Goal: Information Seeking & Learning: Learn about a topic

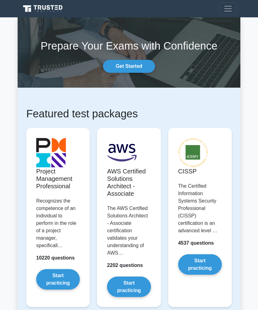
click at [230, 8] on span "Toggle navigation" at bounding box center [227, 8] width 9 height 9
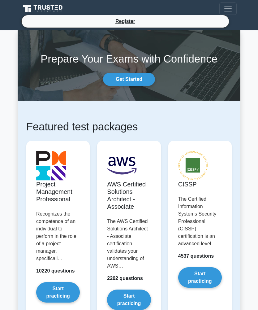
click at [229, 8] on span "Toggle navigation" at bounding box center [227, 8] width 9 height 9
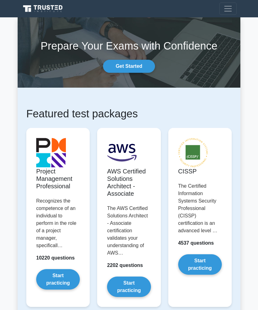
click at [229, 7] on span "Toggle navigation" at bounding box center [227, 8] width 9 height 9
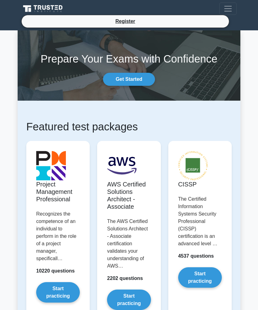
click at [230, 11] on span "Toggle navigation" at bounding box center [227, 8] width 9 height 9
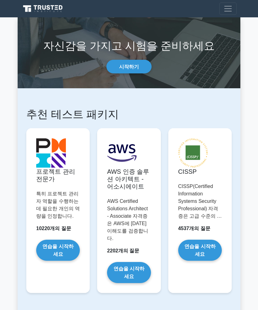
click at [36, 11] on icon at bounding box center [43, 8] width 45 height 9
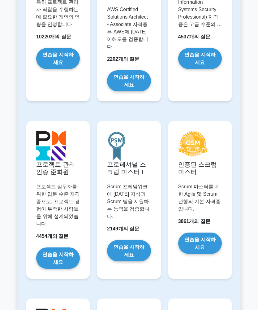
scroll to position [192, 0]
click at [131, 241] on link "연습을 시작하세요" at bounding box center [129, 250] width 44 height 21
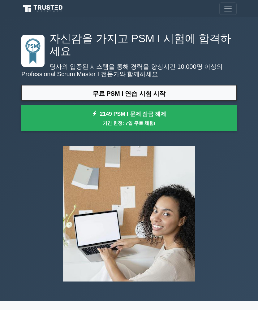
click at [176, 85] on link "무료 PSM I 연습 시험 시작" at bounding box center [128, 93] width 215 height 16
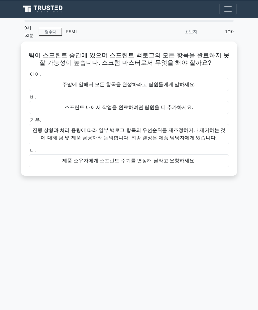
scroll to position [0, 0]
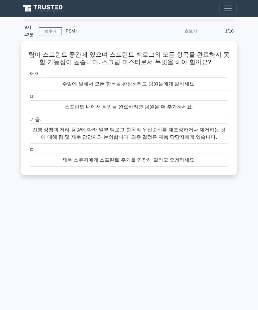
click at [198, 131] on font "진행 상황과 처리 용량에 따라 일부 백로그 항목의 우선순위를 재조정하거나 제거하는 것에 대해 팀 및 제품 담당자와 논의합니다. 최종 결정은 제…" at bounding box center [128, 133] width 193 height 13
click at [29, 122] on input "기음. 진행 상황과 처리 용량에 따라 일부 백로그 항목의 우선순위를 재조정하거나 제거하는 것에 대해 팀 및 제품 담당자와 논의합니다. 최종 결…" at bounding box center [29, 120] width 0 height 4
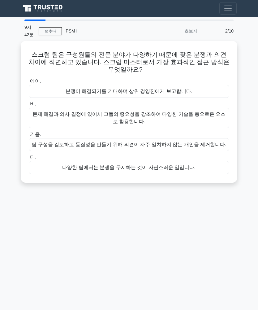
scroll to position [0, 0]
click at [226, 12] on span "탐색 전환" at bounding box center [227, 8] width 9 height 9
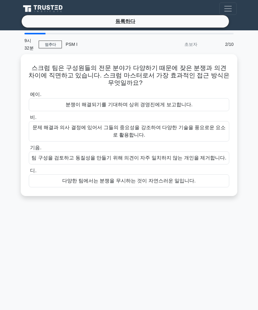
click at [228, 9] on span "탐색 전환" at bounding box center [227, 8] width 9 height 9
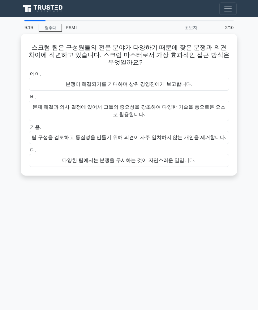
click at [187, 109] on font "문제 해결과 의사 결정에 있어서 그들의 중요성을 강조하여 다양한 기술을 풍요로운 요소로 활용합니다." at bounding box center [129, 110] width 195 height 15
click at [29, 99] on input "비. 문제 해결과 의사 결정에 있어서 그들의 중요성을 강조하여 다양한 기술을 풍요로운 요소로 활용합니다." at bounding box center [29, 97] width 0 height 4
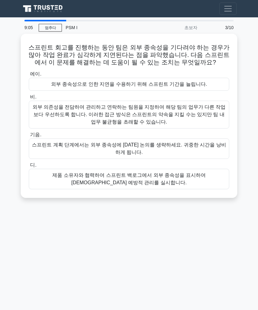
click at [147, 178] on div "제품 소유자와 협력하여 스프린트 백로그에서 외부 종속성을 표시하여 사전 예방적 관리를 실시합니다." at bounding box center [129, 179] width 200 height 20
click at [29, 167] on input "디. 제품 소유자와 협력하여 스프린트 백로그에서 외부 종속성을 표시하여 사전 예방적 관리를 실시합니다." at bounding box center [29, 165] width 0 height 4
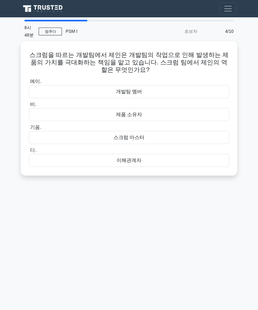
click at [153, 89] on div "개발팀 멤버" at bounding box center [129, 91] width 200 height 13
click at [29, 84] on input "에이. 개발팀 멤버" at bounding box center [29, 82] width 0 height 4
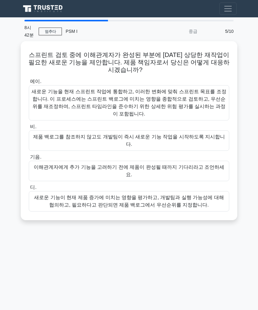
click at [51, 26] on div "8시 42분 멈추다 PSM I 중급 5/10" at bounding box center [129, 31] width 217 height 20
click at [54, 32] on font "멈추다" at bounding box center [50, 31] width 11 height 4
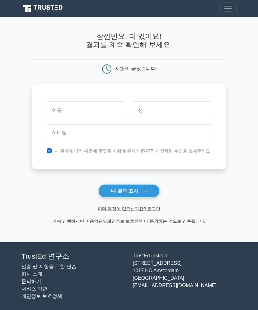
click at [137, 188] on font "내 결과 표시" at bounding box center [125, 190] width 28 height 5
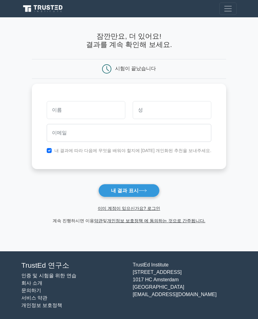
click at [230, 9] on span "탐색 전환" at bounding box center [227, 8] width 9 height 9
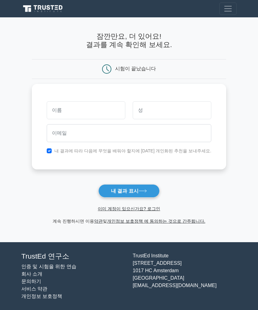
click at [233, 7] on button "탐색 전환" at bounding box center [227, 8] width 17 height 12
click at [235, 11] on button "탐색 전환" at bounding box center [227, 8] width 17 height 12
click at [231, 7] on span "탐색 전환" at bounding box center [227, 8] width 9 height 9
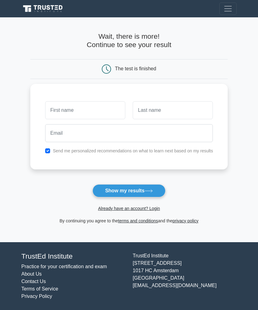
click at [26, 11] on icon at bounding box center [27, 8] width 8 height 7
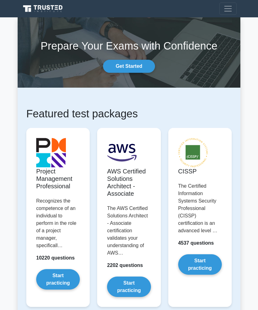
click at [42, 13] on link at bounding box center [43, 9] width 45 height 12
click at [226, 10] on span "Toggle navigation" at bounding box center [227, 8] width 9 height 9
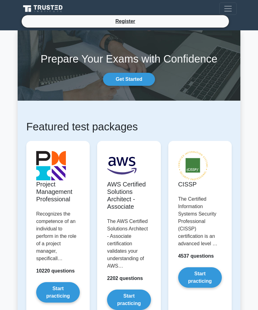
click at [194, 23] on li "Register" at bounding box center [125, 21] width 208 height 13
click at [125, 20] on link "Register" at bounding box center [125, 21] width 27 height 8
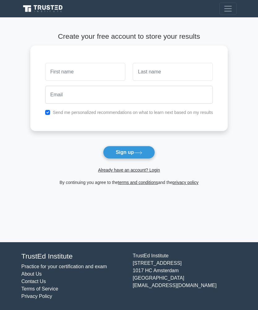
click at [148, 171] on link "Already have an account? Login" at bounding box center [129, 169] width 62 height 5
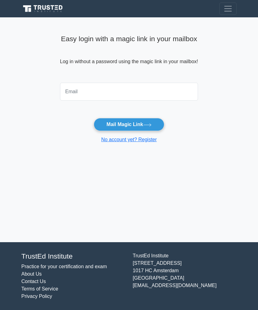
click at [127, 92] on input "email" at bounding box center [129, 92] width 138 height 18
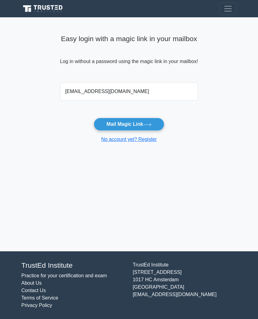
type input "[EMAIL_ADDRESS][DOMAIN_NAME]"
click at [137, 124] on button "Mail Magic Link" at bounding box center [129, 124] width 70 height 13
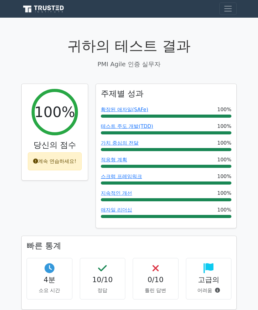
click at [226, 13] on span "탐색 전환" at bounding box center [227, 8] width 9 height 9
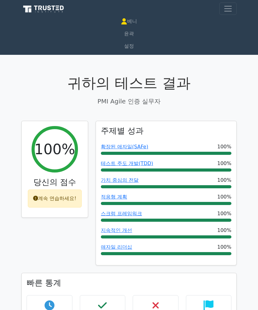
click at [131, 48] on font "설정" at bounding box center [129, 46] width 10 height 6
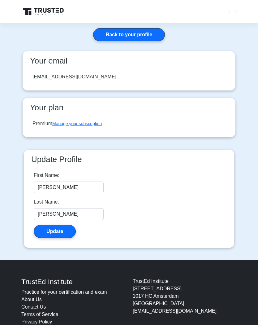
click at [149, 35] on link "Back to your profile" at bounding box center [129, 34] width 72 height 13
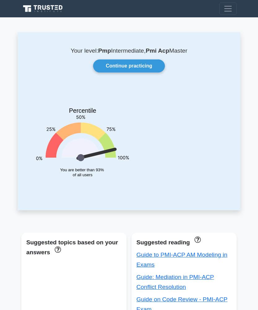
click at [147, 67] on link "Continue practicing" at bounding box center [129, 65] width 72 height 13
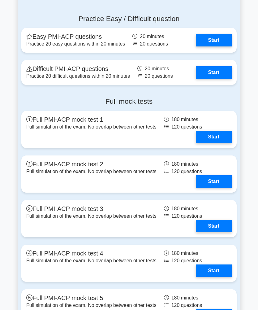
scroll to position [1603, 0]
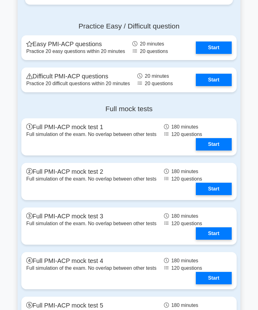
click at [212, 86] on link "Start" at bounding box center [214, 80] width 36 height 12
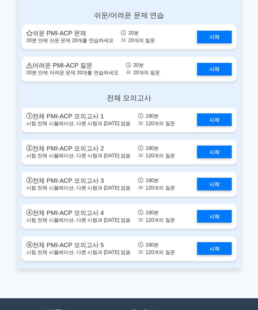
click at [219, 65] on link "시작" at bounding box center [214, 69] width 35 height 13
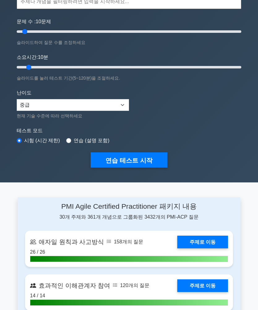
scroll to position [0, 0]
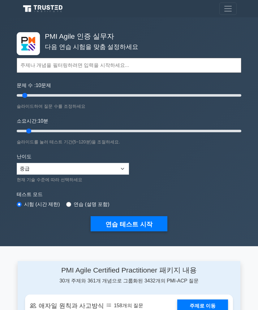
click at [230, 10] on span "탐색 전환" at bounding box center [227, 8] width 9 height 9
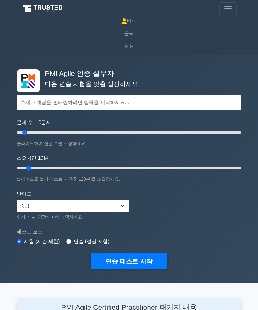
click at [131, 22] on font "베니" at bounding box center [132, 20] width 10 height 5
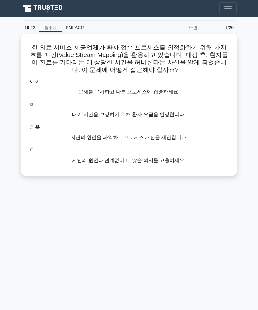
click at [204, 222] on div "19:22 멈추다 PMI-ACP 주인 1/20 한 의료 서비스 제공업체가 환자 접수 프로세스를 최적화하기 위해 가치 흐름 매핑(Value St…" at bounding box center [129, 174] width 223 height 309
click at [177, 139] on font "지연의 원인을 파악하고 프로세스 개선을 제안합니다." at bounding box center [129, 137] width 117 height 7
click at [29, 129] on input "기음. 지연의 원인을 파악하고 프로세스 개선을 제안합니다." at bounding box center [29, 127] width 0 height 4
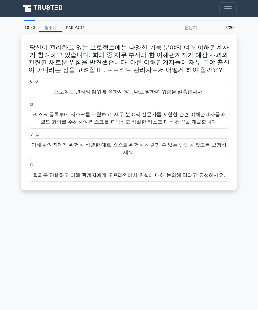
click at [176, 122] on font "리스크 등록부에 리스크를 포함하고, 재무 분야의 전문가를 포함한 관련 이해관계자들과 별도 회의를 주선하여 리스크를 파악하고 적절한 리스크 대응…" at bounding box center [129, 118] width 192 height 13
click at [29, 106] on input "비. 리스크 등록부에 리스크를 포함하고, 재무 분야의 전문가를 포함한 관련 이해관계자들과 별도 회의를 주선하여 리스크를 파악하고 적절한 리스크…" at bounding box center [29, 104] width 0 height 4
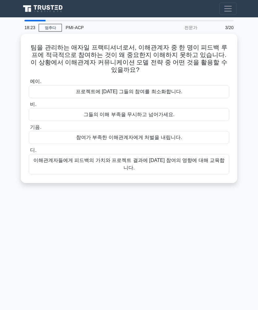
click at [199, 157] on font "이해관계자들에게 피드백의 가치와 프로젝트 결과에 대한 참여의 영향에 대해 교육합니다." at bounding box center [128, 163] width 191 height 13
click at [29, 152] on input "디. 이해관계자들에게 피드백의 가치와 프로젝트 결과에 대한 참여의 영향에 대해 교육합니다." at bounding box center [29, 150] width 0 height 4
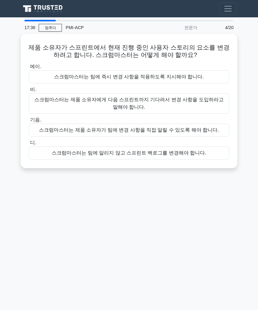
click at [196, 131] on font "스크럼마스터는 제품 소유자가 팀에 변경 사항을 직접 알릴 수 있도록 해야 합니다." at bounding box center [129, 129] width 180 height 5
click at [29, 122] on input "기음. 스크럼마스터는 제품 소유자가 팀에 변경 사항을 직접 알릴 수 있도록 해야 합니다." at bounding box center [29, 120] width 0 height 4
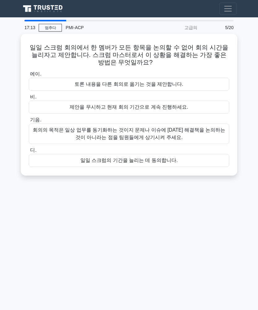
click at [191, 127] on font "회의의 목적은 일상 업무를 동기화하는 것이지 문제나 이슈에 대한 해결책을 논의하는 것이 아니라는 점을 팀원들에게 상기시켜 주세요." at bounding box center [129, 133] width 193 height 13
click at [29, 122] on input "기음. 회의의 목적은 일상 업무를 동기화하는 것이지 문제나 이슈에 대한 해결책을 논의하는 것이 아니라는 점을 팀원들에게 상기시켜 주세요." at bounding box center [29, 120] width 0 height 4
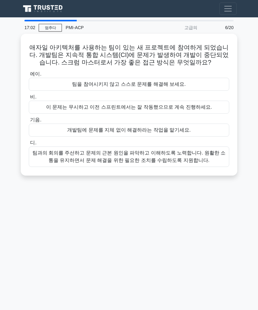
click at [14, 309] on main "17:02 멈추다 PMI-ACP 고급의 6/20 애자일 아키텍처를 사용하는 팀이 있는 새 프로젝트에 참여하게 되었습니다. 개발팀은 지속적 통합…" at bounding box center [129, 174] width 258 height 314
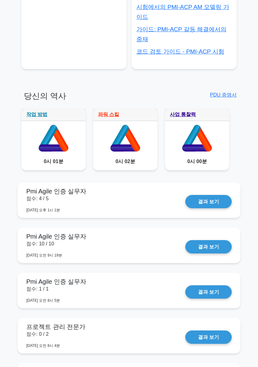
scroll to position [252, 0]
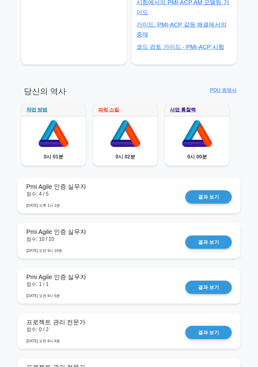
click at [213, 197] on link "결과 보기" at bounding box center [208, 196] width 46 height 13
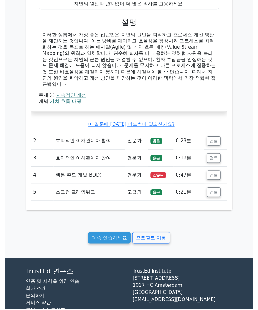
scroll to position [442, 0]
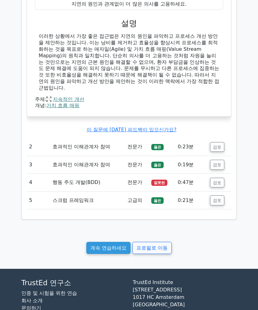
click at [126, 174] on td "전문가" at bounding box center [137, 183] width 24 height 18
click at [215, 180] on font "검토" at bounding box center [217, 182] width 9 height 5
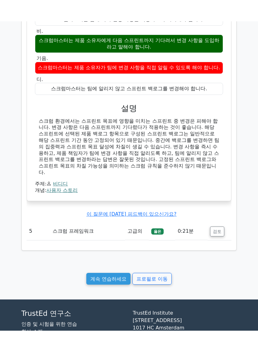
scroll to position [682, 0]
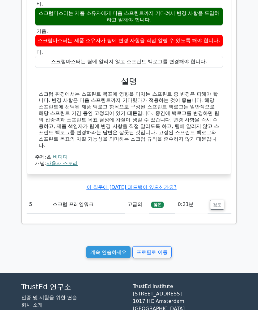
click at [214, 202] on font "검토" at bounding box center [217, 204] width 9 height 5
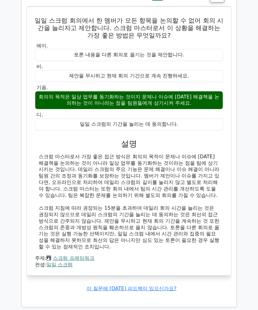
scroll to position [959, 0]
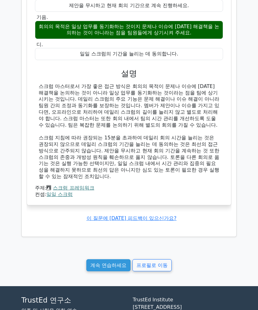
click at [115, 262] on font "계속 연습하세요" at bounding box center [108, 265] width 36 height 6
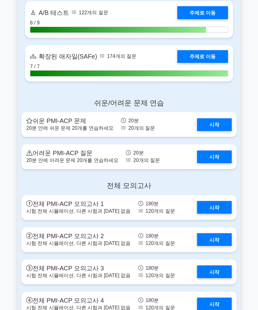
scroll to position [1515, 0]
click at [219, 155] on link "시작" at bounding box center [214, 156] width 35 height 13
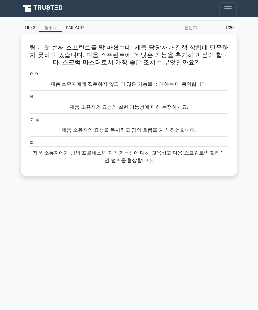
click at [184, 161] on font "제품 소유자에게 팀의 프로세스와 지속 가능성에 대해 교육하고 다음 스프린트의 합리적인 범위를 협상합니다." at bounding box center [129, 156] width 195 height 15
click at [29, 145] on input "디. 제품 소유자에게 팀의 프로세스와 지속 가능성에 대해 교육하고 다음 스프린트의 합리적인 범위를 협상합니다." at bounding box center [29, 143] width 0 height 4
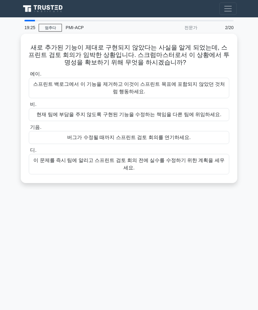
click at [219, 162] on div "이 문제를 즉시 팀에 알리고 스프린트 검토 회의 전에 실수를 수정하기 위한 계획을 세우세요." at bounding box center [129, 164] width 200 height 20
click at [29, 152] on input "디. 이 문제를 즉시 팀에 알리고 스프린트 검토 회의 전에 실수를 수정하기 위한 계획을 세우세요." at bounding box center [29, 150] width 0 height 4
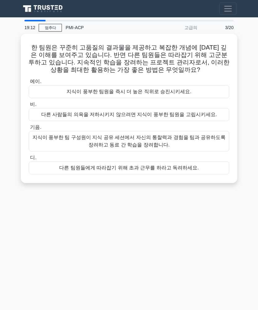
click at [215, 142] on font "지식이 풍부한 팀 구성원이 지식 공유 세션에서 자신의 통찰력과 경험을 팀과 공유하도록 장려하고 동료 간 학습을 장려합니다." at bounding box center [129, 141] width 195 height 15
click at [29, 129] on input "기음. 지식이 풍부한 팀 구성원이 지식 공유 세션에서 자신의 통찰력과 경험을 팀과 공유하도록 장려하고 동료 간 학습을 장려합니다." at bounding box center [29, 127] width 0 height 4
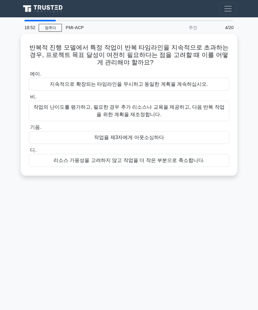
click at [209, 112] on font "작업의 난이도를 평가하고, 필요한 경우 추가 리소스나 교육을 제공하고, 다음 반복 작업을 위한 계획을 재조정합니다." at bounding box center [129, 110] width 195 height 15
click at [29, 99] on input "비. 작업의 난이도를 평가하고, 필요한 경우 추가 리소스나 교육을 제공하고, 다음 반복 작업을 위한 계획을 재조정합니다." at bounding box center [29, 97] width 0 height 4
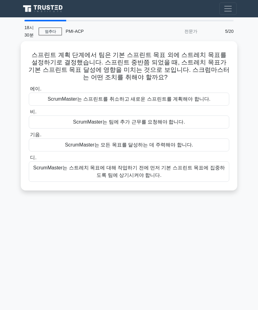
click at [196, 172] on font "ScrumMaster는 스트레치 목표에 대해 작업하기 전에 먼저 기본 스프린트 목표에 집중하도록 팀에 상기시켜야 합니다." at bounding box center [129, 171] width 195 height 15
click at [29, 160] on input "디. ScrumMaster는 스트레치 목표에 대해 작업하기 전에 먼저 기본 스프린트 목표에 집중하도록 팀에 상기시켜야 합니다." at bounding box center [29, 158] width 0 height 4
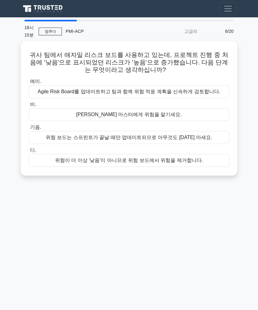
click at [204, 89] on font "Agile Risk Board를 업데이트하고 팀과 함께 위험 적응 계획을 신속하게 검토합니다." at bounding box center [129, 91] width 183 height 5
click at [29, 84] on input "에이. Agile Risk Board를 업데이트하고 팀과 함께 위험 적응 계획을 신속하게 검토합니다." at bounding box center [29, 82] width 0 height 4
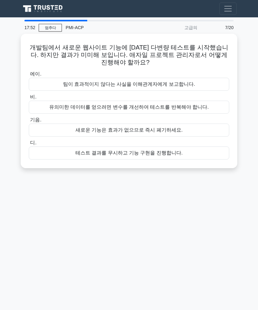
click at [201, 108] on div "유의미한 데이터를 얻으려면 변수를 개선하여 테스트를 반복해야 합니다." at bounding box center [129, 107] width 200 height 13
click at [29, 99] on input "비. 유의미한 데이터를 얻으려면 변수를 개선하여 테스트를 반복해야 합니다." at bounding box center [29, 97] width 0 height 4
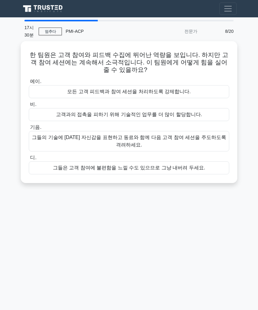
click at [205, 135] on font "그들의 기술에 대한 자신감을 표현하고 동료와 함께 다음 고객 참여 세션을 주도하도록 격려하세요." at bounding box center [129, 141] width 194 height 13
click at [29, 129] on input "기음. 그들의 기술에 대한 자신감을 표현하고 동료와 함께 다음 고객 참여 세션을 주도하도록 격려하세요." at bounding box center [29, 127] width 0 height 4
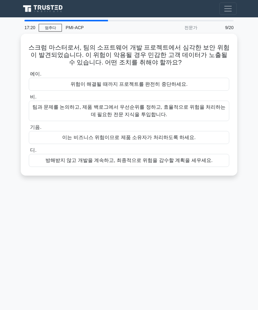
click at [203, 111] on font "팀과 문제를 논의하고, 제품 백로그에서 우선순위를 정하고, 효율적으로 위험을 처리하는 데 필요한 전문 지식을 투입합니다." at bounding box center [129, 110] width 195 height 15
click at [29, 99] on input "비. 팀과 문제를 논의하고, 제품 백로그에서 우선순위를 정하고, 효율적으로 위험을 처리하는 데 필요한 전문 지식을 투입합니다." at bounding box center [29, 97] width 0 height 4
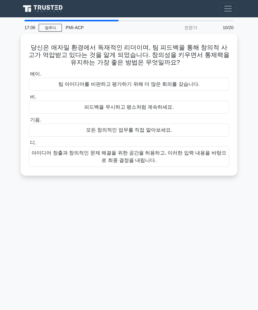
click at [170, 161] on font "아이디어 창출과 창의적인 문제 해결을 위한 공간을 허용하고, 이러한 입력 내용을 바탕으로 최종 결정을 내립니다." at bounding box center [129, 156] width 195 height 15
click at [29, 145] on input "디. 아이디어 창출과 창의적인 문제 해결을 위한 공간을 허용하고, 이러한 입력 내용을 바탕으로 최종 결정을 내립니다." at bounding box center [29, 143] width 0 height 4
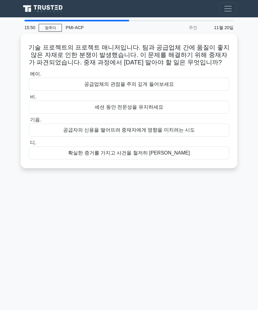
click at [198, 128] on div "공급자의 신용을 떨어뜨려 중재자에게 영향을 미치려는 시도" at bounding box center [129, 129] width 200 height 13
click at [29, 122] on input "기음. 공급자의 신용을 떨어뜨려 중재자에게 영향을 미치려는 시도" at bounding box center [29, 120] width 0 height 4
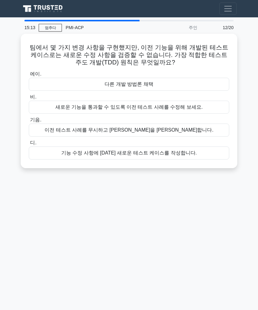
click at [191, 156] on div "기능 수정 사항에 대한 새로운 테스트 케이스를 작성합니다." at bounding box center [129, 152] width 200 height 13
click at [29, 145] on input "디. 기능 수정 사항에 대한 새로운 테스트 케이스를 작성합니다." at bounding box center [29, 143] width 0 height 4
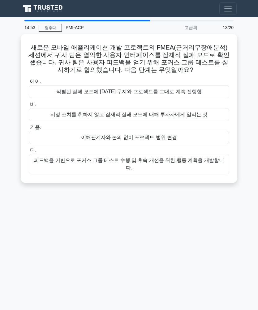
click at [208, 162] on font "피드백을 기반으로 포커스 그룹 테스트 수행 및 후속 개선을 위한 행동 계획을 개발합니다." at bounding box center [129, 163] width 190 height 13
click at [29, 152] on input "디. 피드백을 기반으로 포커스 그룹 테스트 수행 및 후속 개선을 위한 행동 계획을 개발합니다." at bounding box center [29, 150] width 0 height 4
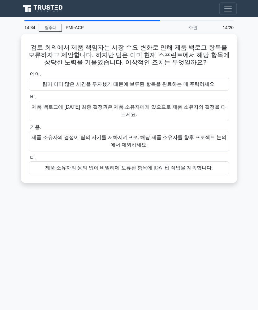
click at [213, 112] on div "제품 백로그에 대한 최종 결정권은 제품 소유자에게 있으므로 제품 소유자의 결정을 따르세요." at bounding box center [129, 111] width 200 height 20
click at [29, 99] on input "비. 제품 백로그에 대한 최종 결정권은 제품 소유자에게 있으므로 제품 소유자의 결정을 따르세요." at bounding box center [29, 97] width 0 height 4
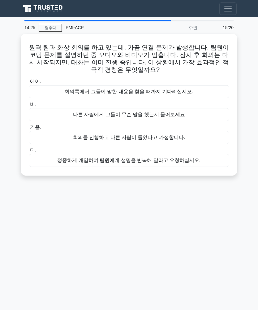
click at [195, 162] on div "정중하게 개입하여 팀원에게 설명을 반복해 달라고 요청하십시오." at bounding box center [129, 160] width 200 height 13
click at [29, 152] on input "디. 정중하게 개입하여 팀원에게 설명을 반복해 달라고 요청하십시오." at bounding box center [29, 150] width 0 height 4
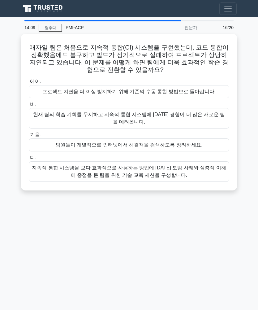
click at [206, 174] on font "지속적 통합 시스템을 보다 효과적으로 사용하는 방법에 대한 모범 사례와 심층적 이해에 중점을 둔 팀을 위한 기술 교육 세션을 구성합니다." at bounding box center [129, 171] width 195 height 15
click at [29, 160] on input "디. 지속적 통합 시스템을 보다 효과적으로 사용하는 방법에 대한 모범 사례와 심층적 이해에 중점을 둔 팀을 위한 기술 교육 세션을 구성합니다." at bounding box center [29, 158] width 0 height 4
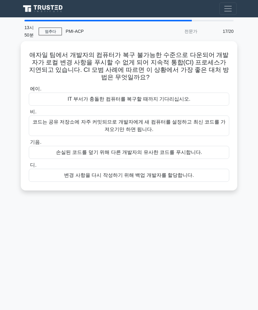
click at [211, 118] on font "코드는 공유 저장소에 자주 커밋되므로 개발자에게 새 컴퓨터를 설정하고 최신 코드를 가져오기만 하면 됩니다." at bounding box center [129, 125] width 195 height 15
click at [29, 114] on input "비. 코드는 공유 저장소에 자주 커밋되므로 개발자에게 새 컴퓨터를 설정하고 최신 코드를 가져오기만 하면 됩니다." at bounding box center [29, 112] width 0 height 4
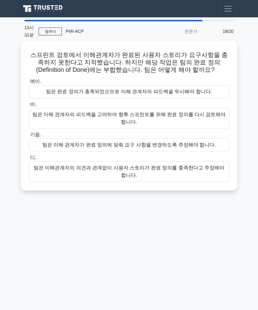
click at [213, 110] on div "팀은 이해 관계자의 피드백을 고려하여 향후 스프린트를 위해 완료 정의를 다시 검토해야 합니다." at bounding box center [129, 118] width 200 height 20
click at [29, 106] on input "비. 팀은 이해 관계자의 피드백을 고려하여 향후 스프린트를 위해 완료 정의를 다시 검토해야 합니다." at bounding box center [29, 104] width 0 height 4
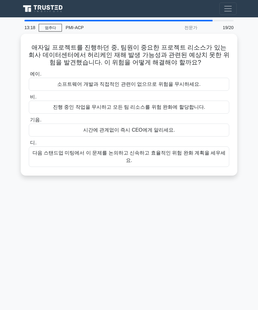
click at [204, 154] on font "다음 스탠드업 미팅에서 이 문제를 논의하고 신속하고 효율적인 위험 완화 계획을 세우세요." at bounding box center [128, 156] width 193 height 13
click at [29, 145] on input "디. 다음 스탠드업 미팅에서 이 문제를 논의하고 신속하고 효율적인 위험 완화 계획을 세우세요." at bounding box center [29, 143] width 0 height 4
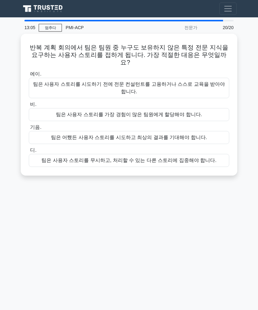
click at [207, 81] on font "팀은 사용자 스토리를 시도하기 전에 전문 컨설턴트를 고용하거나 스스로 교육을 받아야 합니다." at bounding box center [129, 87] width 192 height 13
click at [29, 75] on input "에이. 팀은 사용자 스토리를 시도하기 전에 전문 컨설턴트를 고용하거나 스스로 교육을 받아야 합니다." at bounding box center [29, 74] width 0 height 4
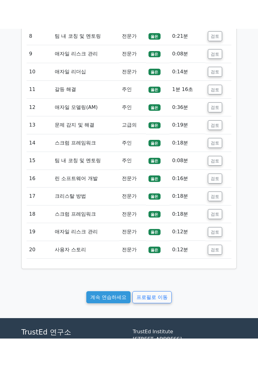
scroll to position [841, 0]
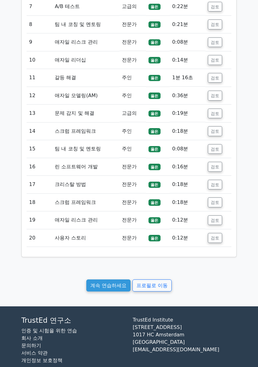
click at [154, 282] on font "프로필로 이동" at bounding box center [151, 285] width 31 height 6
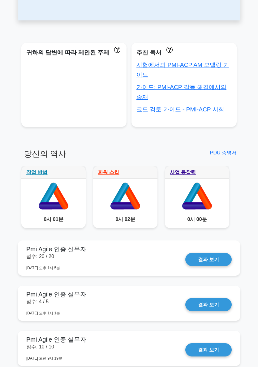
scroll to position [202, 0]
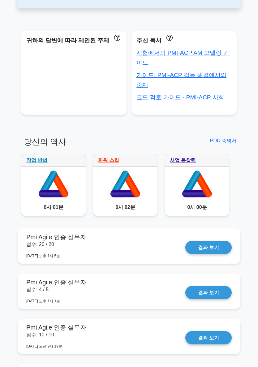
click at [225, 139] on font "PDU 증명서" at bounding box center [223, 140] width 27 height 5
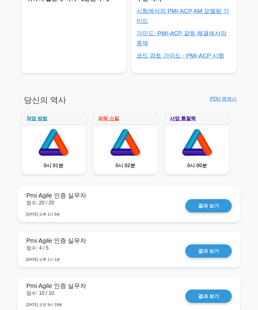
scroll to position [244, 0]
click at [138, 157] on div "0시 02분" at bounding box center [125, 165] width 64 height 17
click at [128, 163] on font "0시 02분" at bounding box center [124, 165] width 19 height 5
click at [129, 150] on icon at bounding box center [125, 152] width 30 height 7
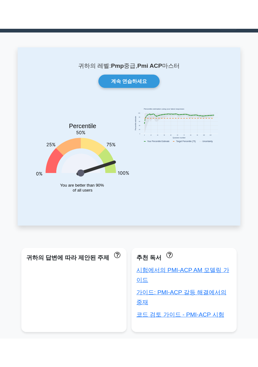
scroll to position [0, 0]
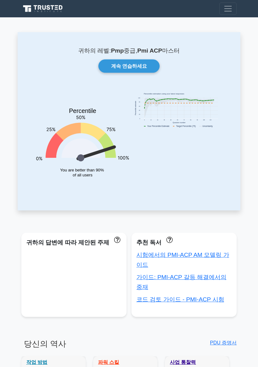
click at [136, 64] on font "계속 연습하세요" at bounding box center [129, 65] width 36 height 5
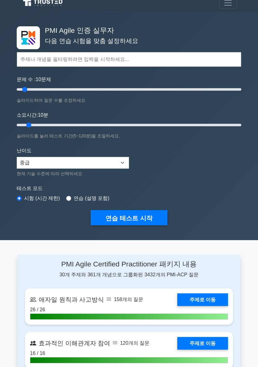
scroll to position [6, 0]
click at [143, 215] on font "연습 테스트 시작" at bounding box center [129, 218] width 47 height 7
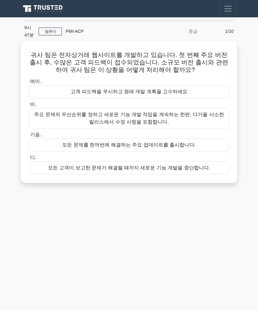
click at [207, 120] on font "주요 문제의 우선순위를 정하고 새로운 기능 개발 작업을 계속하는 한편, 다가올 사소한 릴리스에서 수정 사항을 포함합니다." at bounding box center [129, 118] width 195 height 15
click at [29, 106] on input "비. 주요 문제의 우선순위를 정하고 새로운 기능 개발 작업을 계속하는 한편, 다가올 사소한 릴리스에서 수정 사항을 포함합니다." at bounding box center [29, 104] width 0 height 4
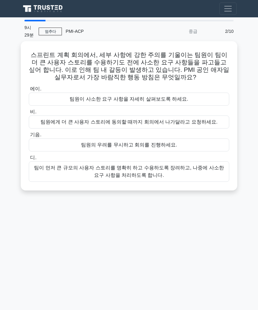
click at [200, 172] on font "팀이 먼저 큰 규모의 사용자 스토리를 명확히 하고 수용하도록 장려하고, 나중에 사소한 요구 사항을 처리하도록 합니다." at bounding box center [129, 171] width 195 height 15
click at [29, 160] on input "디. 팀이 먼저 큰 규모의 사용자 스토리를 명확히 하고 수용하도록 장려하고, 나중에 사소한 요구 사항을 처리하도록 합니다." at bounding box center [29, 158] width 0 height 4
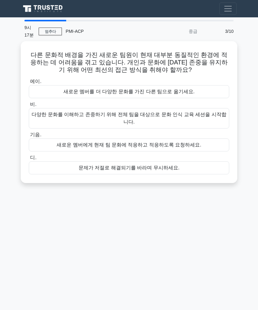
click at [217, 114] on font "다양한 문화를 이해하고 존중하기 위해 전체 팀을 대상으로 문화 인식 교육 세션을 시작합니다." at bounding box center [129, 118] width 195 height 13
click at [29, 106] on input "비. 다양한 문화를 이해하고 존중하기 위해 전체 팀을 대상으로 문화 인식 교육 세션을 시작합니다." at bounding box center [29, 104] width 0 height 4
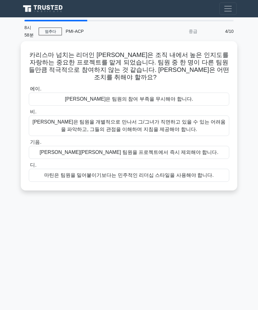
click at [202, 119] on font "마틴은 팀원을 개별적으로 만나서 그/그녀가 직면하고 있을 수 있는 어려움을 파악하고, 그들의 관점을 이해하며 지침을 제공해야 합니다." at bounding box center [128, 125] width 193 height 13
click at [29, 114] on input "비. 마틴은 팀원을 개별적으로 만나서 그/그녀가 직면하고 있을 수 있는 어려움을 파악하고, 그들의 관점을 이해하며 지침을 제공해야 합니다." at bounding box center [29, 112] width 0 height 4
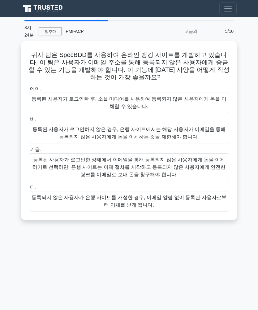
click at [197, 162] on font "등록된 사용자가 로그인한 상태에서 이메일을 통해 등록되지 않은 사용자에게 돈을 이체하기로 선택하면, 은행 사이트는 이체 절차를 시작하고 등록되…" at bounding box center [129, 167] width 195 height 22
click at [29, 152] on input "기음. 등록된 사용자가 로그인한 상태에서 이메일을 통해 등록되지 않은 사용자에게 돈을 이체하기로 선택하면, 은행 사이트는 이체 절차를 시작하고…" at bounding box center [29, 150] width 0 height 4
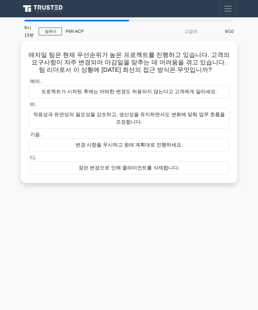
click at [209, 116] on font "적응성과 유연성의 필요성을 강조하고, 생산성을 유지하면서도 변화에 맞춰 업무 흐름을 조정합니다." at bounding box center [129, 118] width 192 height 13
click at [29, 106] on input "비. 적응성과 유연성의 필요성을 강조하고, 생산성을 유지하면서도 변화에 맞춰 업무 흐름을 조정합니다." at bounding box center [29, 104] width 0 height 4
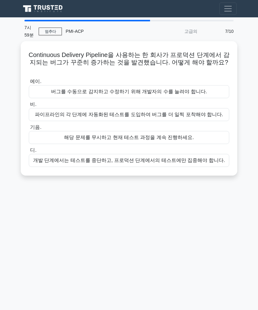
click at [216, 108] on div "파이프라인의 각 단계에 자동화된 테스트를 도입하여 버그를 더 일찍 포착해야 합니다." at bounding box center [129, 114] width 200 height 13
click at [29, 106] on input "비. 파이프라인의 각 단계에 자동화된 테스트를 도입하여 버그를 더 일찍 포착해야 합니다." at bounding box center [29, 104] width 0 height 4
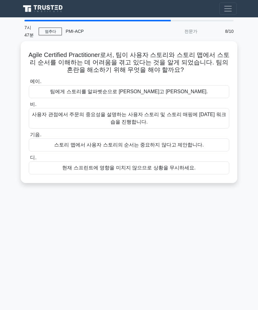
click at [215, 112] on font "사용자 관점에서 주문의 중요성을 설명하는 사용자 스토리 및 스토리 매핑에 대한 워크숍을 진행합니다." at bounding box center [129, 118] width 194 height 13
click at [29, 106] on input "비. 사용자 관점에서 주문의 중요성을 설명하는 사용자 스토리 및 스토리 매핑에 대한 워크숍을 진행합니다." at bounding box center [29, 104] width 0 height 4
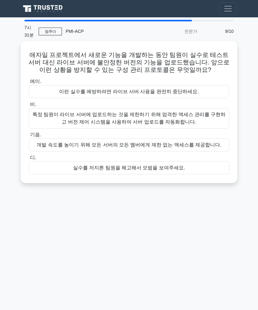
click at [216, 116] on font "특정 팀원이 라이브 서버에 업로드하는 것을 제한하기 위해 엄격한 액세스 관리를 구현하고 버전 제어 시스템을 사용하여 서버 업로드를 자동화합니다." at bounding box center [128, 118] width 193 height 13
click at [29, 106] on input "비. 특정 팀원이 라이브 서버에 업로드하는 것을 제한하기 위해 엄격한 액세스 관리를 구현하고 버전 제어 시스템을 사용하여 서버 업로드를 자동화…" at bounding box center [29, 104] width 0 height 4
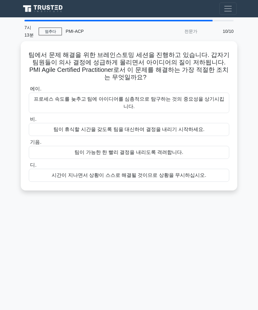
click at [215, 90] on label "에이. 프로세스 속도를 늦추고 팀에 아이디어를 심층적으로 탐구하는 것의 중요성을 상기시킵니다." at bounding box center [129, 99] width 200 height 28
click at [29, 90] on input "에이. 프로세스 속도를 늦추고 팀에 아이디어를 심층적으로 탐구하는 것의 중요성을 상기시킵니다." at bounding box center [29, 89] width 0 height 4
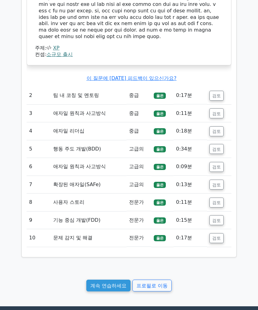
scroll to position [643, 0]
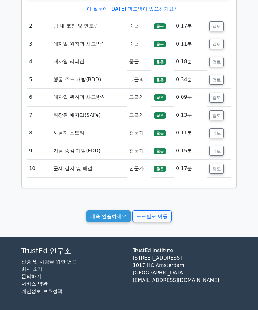
click at [114, 217] on font "계속 연습하세요" at bounding box center [108, 216] width 36 height 6
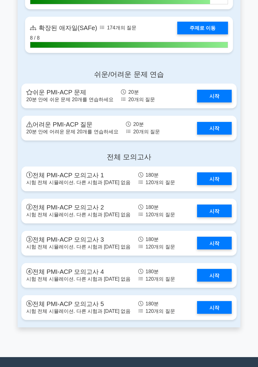
scroll to position [1544, 0]
click at [216, 207] on link "시작" at bounding box center [214, 211] width 35 height 13
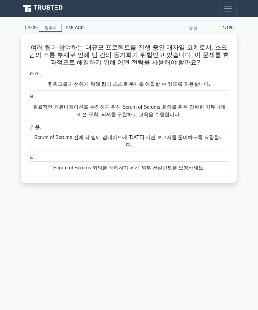
click at [194, 108] on font "효율적인 커뮤니케이션을 촉진하기 위해 Scrum of Scrums 회의를 위한 명확한 커뮤니케이션 규칙, 의제를 구현하고 교육을 수행합니다." at bounding box center [129, 110] width 192 height 13
click at [29, 99] on input "비. 효율적인 커뮤니케이션을 촉진하기 위해 Scrum of Scrums 회의를 위한 명확한 커뮤니케이션 규칙, 의제를 구현하고 교육을 수행합니…" at bounding box center [29, 97] width 0 height 4
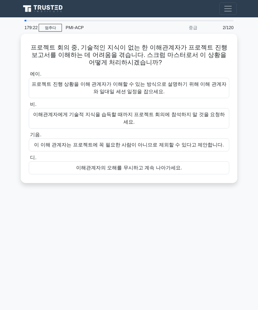
click at [210, 86] on font "프로젝트 진행 상황을 이해 관계자가 이해할 수 있는 방식으로 설명하기 위해 이해 관계자와 일대일 세션 일정을 잡으세요." at bounding box center [129, 87] width 195 height 13
click at [29, 76] on input "에이. 프로젝트 진행 상황을 이해 관계자가 이해할 수 있는 방식으로 설명하기 위해 이해 관계자와 일대일 세션 일정을 잡으세요." at bounding box center [29, 74] width 0 height 4
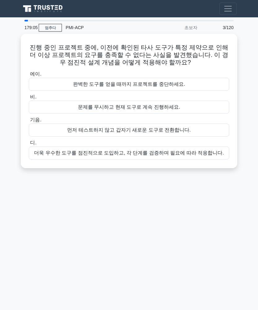
click at [198, 153] on font "더욱 우수한 도구를 점진적으로 도입하고, 각 단계를 검증하며 필요에 따라 적응합니다." at bounding box center [129, 152] width 190 height 5
click at [29, 145] on input "디. 더욱 우수한 도구를 점진적으로 도입하고, 각 단계를 검증하며 필요에 따라 적응합니다." at bounding box center [29, 143] width 0 height 4
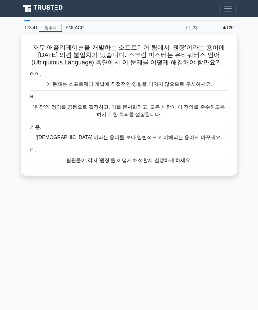
click at [195, 137] on div "'원장'이라는 용어를 보다 일반적으로 이해되는 용어로 바꾸세요." at bounding box center [129, 137] width 200 height 13
click at [29, 129] on input "기음. '원장'이라는 용어를 보다 일반적으로 이해되는 용어로 바꾸세요." at bounding box center [29, 127] width 0 height 4
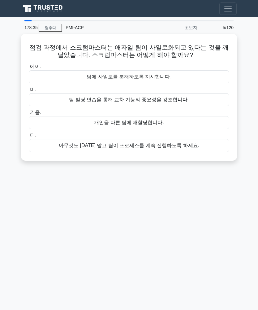
click at [204, 98] on div "팀 빌딩 연습을 통해 교차 기능의 중요성을 강조합니다." at bounding box center [129, 99] width 200 height 13
click at [29, 92] on input "비. 팀 빌딩 연습을 통해 교차 기능의 중요성을 강조합니다." at bounding box center [29, 90] width 0 height 4
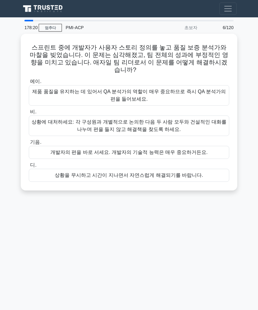
click at [208, 119] on font "상황에 대처하세요: 각 구성원과 개별적으로 논의한 다음 두 사람 모두와 건설적인 대화를 나누며 편을 들지 않고 해결책을 찾도록 하세요." at bounding box center [129, 125] width 195 height 13
click at [29, 114] on input "비. 상황에 대처하세요: 각 구성원과 개별적으로 논의한 다음 두 사람 모두와 건설적인 대화를 나누며 편을 들지 않고 해결책을 찾도록 하세요." at bounding box center [29, 112] width 0 height 4
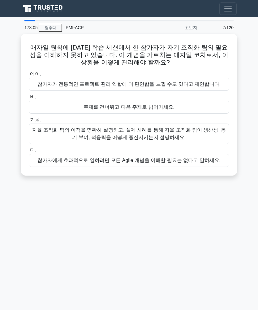
click at [202, 133] on font "자율 조직화 팀의 이점을 명확히 설명하고, 실제 사례를 통해 자율 조직화 팀이 생산성, 동기 부여, 적응력을 어떻게 증진시키는지 설명하세요." at bounding box center [129, 133] width 195 height 15
click at [29, 122] on input "기음. 자율 조직화 팀의 이점을 명확히 설명하고, 실제 사례를 통해 자율 조직화 팀이 생산성, 동기 부여, 적응력을 어떻게 증진시키는지 설명하…" at bounding box center [29, 120] width 0 height 4
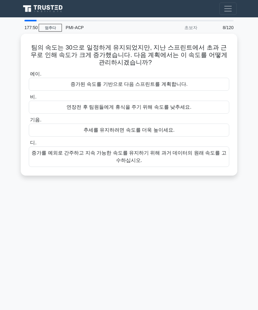
click at [196, 154] on font "증가를 예외로 간주하고 지속 가능한 속도를 유지하기 위해 과거 데이터의 원래 속도를 고수하십시오." at bounding box center [129, 156] width 195 height 13
click at [29, 145] on input "디. 증가를 예외로 간주하고 지속 가능한 속도를 유지하기 위해 과거 데이터의 원래 속도를 고수하십시오." at bounding box center [29, 143] width 0 height 4
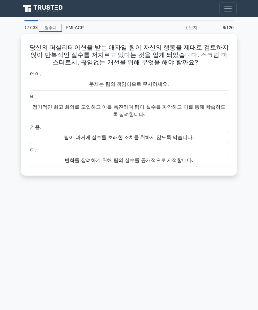
click at [210, 110] on font "정기적인 회고 회의를 도입하고 이를 촉진하여 팀이 실수를 파악하고 이를 통해 학습하도록 장려합니다." at bounding box center [129, 110] width 195 height 15
click at [29, 99] on input "비. 정기적인 회고 회의를 도입하고 이를 촉진하여 팀이 실수를 파악하고 이를 통해 학습하도록 장려합니다." at bounding box center [29, 97] width 0 height 4
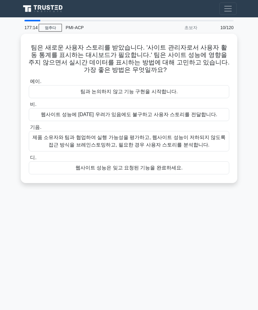
click at [200, 142] on font "제품 소유자와 팀과 협업하여 실행 가능성을 평가하고, 웹사이트 성능이 저하되지 않도록 접근 방식을 브레인스토밍하고, 필요한 경우 사용자 스토리…" at bounding box center [129, 141] width 195 height 15
click at [29, 129] on input "기음. 제품 소유자와 팀과 협업하여 실행 가능성을 평가하고, 웹사이트 성능이 저하되지 않도록 접근 방식을 브레인스토밍하고, 필요한 경우 사용자…" at bounding box center [29, 127] width 0 height 4
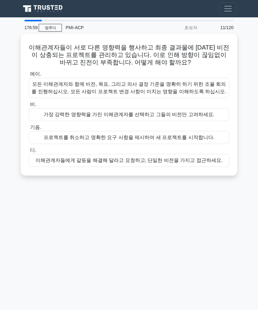
click at [212, 88] on font "모든 이해관계자와 함께 비전, 목표, 그리고 의사 결정 기준을 명확히 하기 위한 조율 회의를 진행하십시오. 모든 사람이 프로젝트 변경 사항이 …" at bounding box center [129, 87] width 195 height 15
click at [29, 76] on input "에이. 모든 이해관계자와 함께 비전, 목표, 그리고 의사 결정 기준을 명확히 하기 위한 조율 회의를 진행하십시오. 모든 사람이 프로젝트 변경 …" at bounding box center [29, 74] width 0 height 4
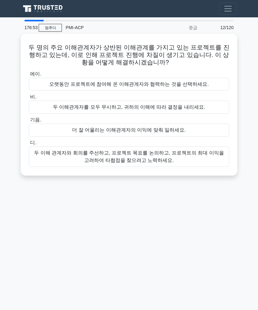
click at [190, 159] on font "두 이해 관계자와 회의를 주선하고, 프로젝트 목표를 논의하고, 프로젝트의 최대 이익을 고려하여 타협점을 찾으려고 노력하세요." at bounding box center [129, 156] width 195 height 15
click at [29, 145] on input "디. 두 이해 관계자와 회의를 주선하고, 프로젝트 목표를 논의하고, 프로젝트의 최대 이익을 고려하여 타협점을 찾으려고 노력하세요." at bounding box center [29, 143] width 0 height 4
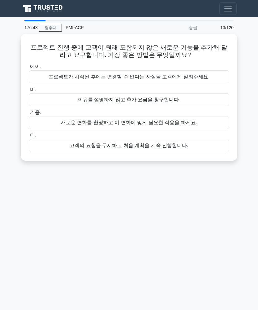
click at [196, 125] on div "새로운 변화를 환영하고 이 변화에 맞게 필요한 적응을 하세요." at bounding box center [129, 122] width 200 height 13
click at [29, 114] on input "기음. 새로운 변화를 환영하고 이 변화에 맞게 필요한 적응을 하세요." at bounding box center [29, 112] width 0 height 4
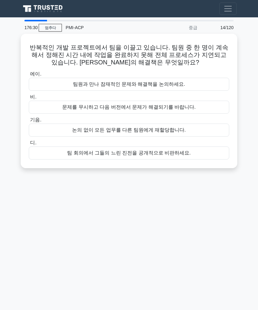
click at [203, 81] on div "팀원과 만나 잠재적인 문제와 해결책을 논의하세요." at bounding box center [129, 84] width 200 height 13
click at [29, 76] on input "에이. 팀원과 만나 잠재적인 문제와 해결책을 논의하세요." at bounding box center [29, 74] width 0 height 4
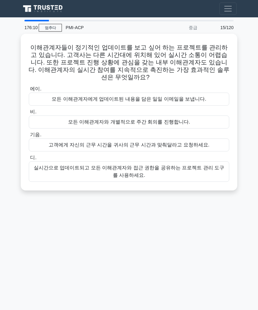
click at [200, 166] on font "실시간으로 업데이트되고 모든 이해관계자와 접근 권한을 공유하는 프로젝트 관리 도구를 사용하세요." at bounding box center [129, 171] width 195 height 15
click at [29, 160] on input "디. 실시간으로 업데이트되고 모든 이해관계자와 접근 권한을 공유하는 프로젝트 관리 도구를 사용하세요." at bounding box center [29, 158] width 0 height 4
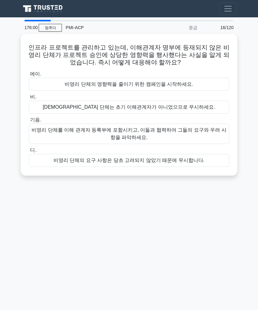
click at [206, 133] on font "비영리 단체를 이해 관계자 등록부에 포함시키고, 이들과 협력하여 그들의 요구와 우려 사항을 파악하세요." at bounding box center [129, 133] width 195 height 15
click at [29, 122] on input "기음. 비영리 단체를 이해 관계자 등록부에 포함시키고, 이들과 협력하여 그들의 요구와 우려 사항을 파악하세요." at bounding box center [29, 120] width 0 height 4
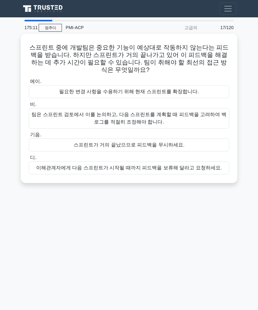
click at [193, 114] on font "팀은 스프린트 검토에서 이를 논의하고, 다음 스프린트를 계획할 때 피드백을 고려하여 백로그를 적절히 조정해야 합니다." at bounding box center [129, 118] width 195 height 15
click at [29, 106] on input "비. 팀은 스프린트 검토에서 이를 논의하고, 다음 스프린트를 계획할 때 피드백을 고려하여 백로그를 적절히 조정해야 합니다." at bounding box center [29, 104] width 0 height 4
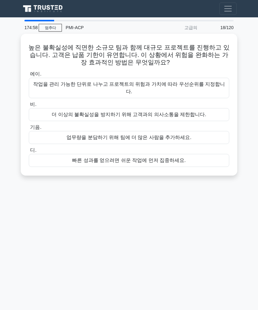
click at [214, 82] on font "작업을 관리 가능한 단위로 나누고 프로젝트의 위험과 가치에 따라 우선순위를 지정합니다." at bounding box center [129, 87] width 192 height 13
click at [29, 76] on input "에이. 작업을 관리 가능한 단위로 나누고 프로젝트의 위험과 가치에 따라 우선순위를 지정합니다." at bounding box center [29, 74] width 0 height 4
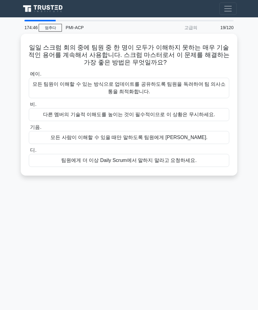
click at [213, 82] on font "모든 팀원이 이해할 수 있는 방식으로 업데이트를 공유하도록 팀원을 독려하여 팀 의사소통을 최적화합니다." at bounding box center [128, 87] width 193 height 13
click at [29, 76] on input "에이. 모든 팀원이 이해할 수 있는 방식으로 업데이트를 공유하도록 팀원을 독려하여 팀 의사소통을 최적화합니다." at bounding box center [29, 74] width 0 height 4
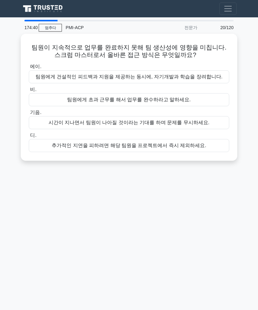
click at [216, 73] on div "팀원에게 건설적인 피드백과 지원을 제공하는 동시에, 자기개발과 학습을 장려합니다." at bounding box center [129, 76] width 200 height 13
click at [29, 69] on input "에이. 팀원에게 건설적인 피드백과 지원을 제공하는 동시에, 자기개발과 학습을 장려합니다." at bounding box center [29, 67] width 0 height 4
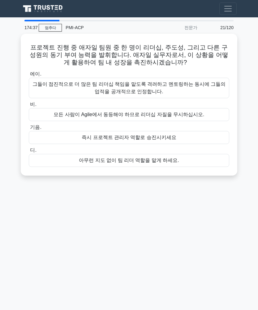
click at [51, 28] on font "멈추다" at bounding box center [50, 27] width 11 height 4
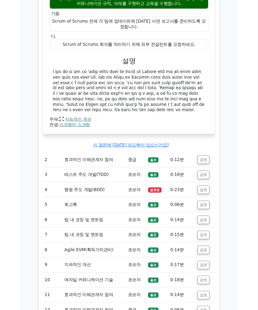
scroll to position [580, 0]
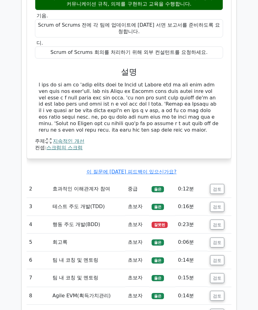
click at [218, 227] on font "검토" at bounding box center [217, 224] width 9 height 5
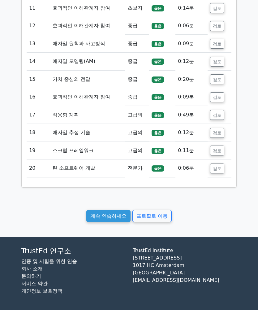
scroll to position [1198, 0]
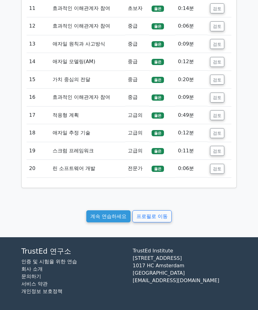
click at [151, 216] on font "프로필로 이동" at bounding box center [151, 216] width 31 height 6
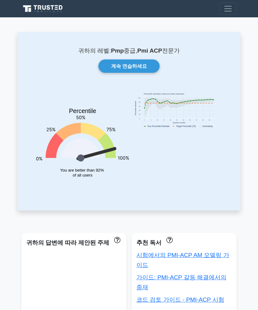
click at [114, 109] on icon "Percentile You are better than 92% of all users" at bounding box center [82, 138] width 93 height 101
